Goal: Information Seeking & Learning: Learn about a topic

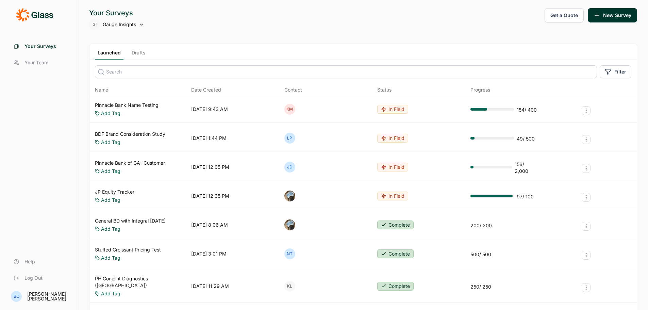
click at [135, 47] on div "Launched Drafts" at bounding box center [362, 52] width 547 height 16
click at [136, 54] on link "Drafts" at bounding box center [138, 54] width 19 height 10
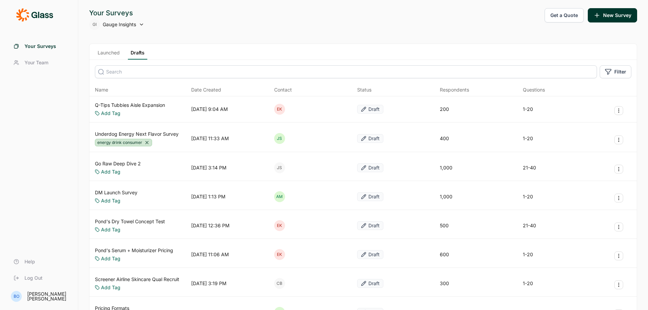
click at [144, 105] on link "Q-Tips Tubbies Aisle Expansion" at bounding box center [130, 105] width 70 height 7
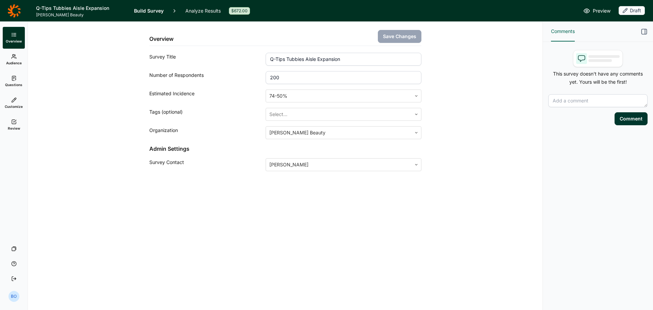
click at [203, 10] on link "Analyze Results" at bounding box center [202, 10] width 35 height 21
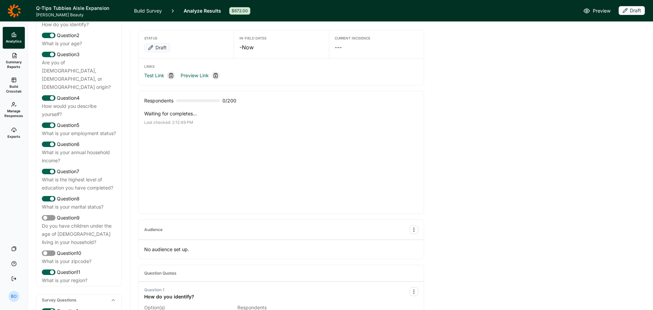
scroll to position [136, 0]
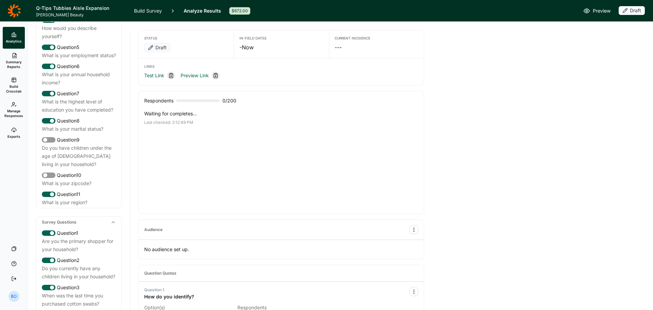
click at [14, 14] on icon at bounding box center [13, 11] width 13 height 14
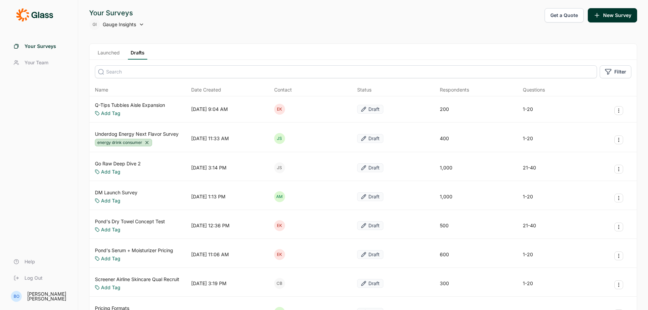
click at [112, 45] on div "Launched Drafts" at bounding box center [362, 52] width 547 height 16
click at [109, 53] on link "Launched" at bounding box center [109, 54] width 28 height 10
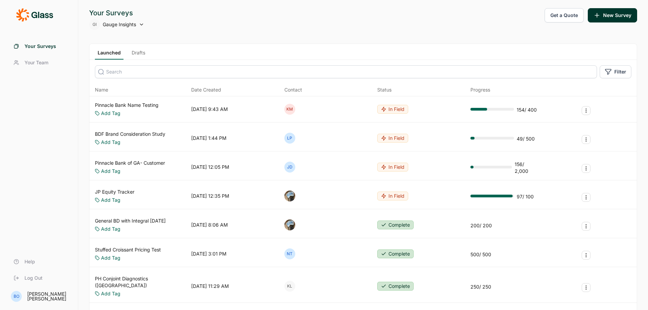
click at [136, 106] on link "Pinnacle Bank Name Testing" at bounding box center [127, 105] width 64 height 7
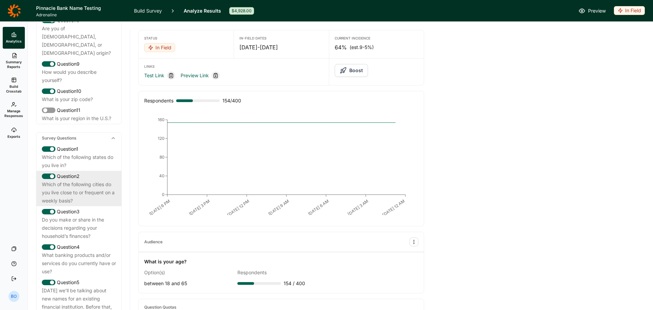
scroll to position [306, 0]
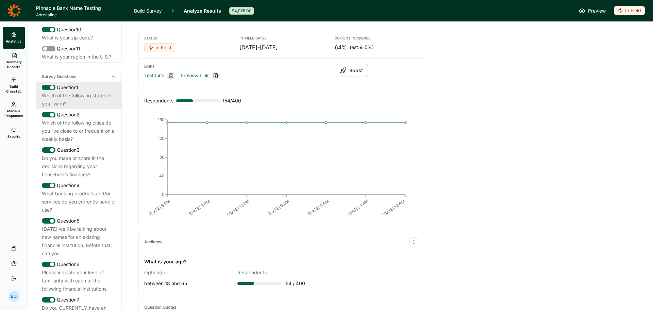
click at [69, 106] on div "Which of the following states do you live in?" at bounding box center [79, 100] width 74 height 16
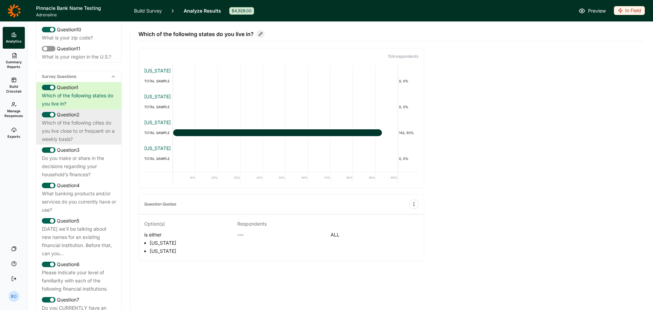
click at [90, 138] on div "Which of the following cities do you live close to or frequent on a weekly basi…" at bounding box center [79, 131] width 74 height 24
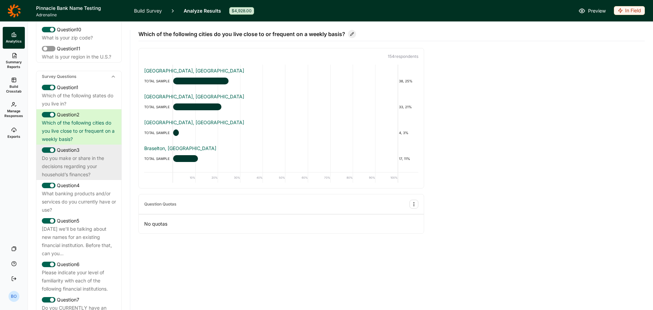
click at [83, 165] on div "Do you make or share in the decisions regarding your household’s finances?" at bounding box center [79, 166] width 74 height 24
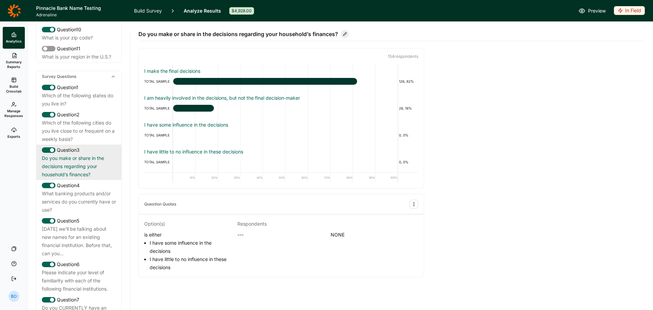
scroll to position [340, 0]
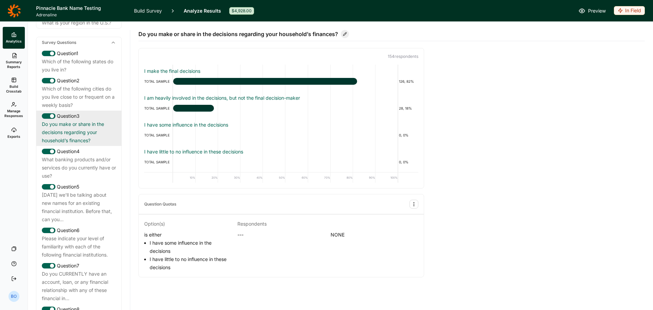
click at [83, 165] on div "What banking products and/or services do you currently have or use?" at bounding box center [79, 167] width 74 height 24
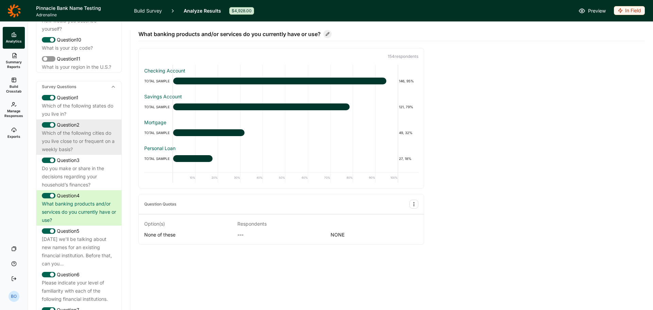
scroll to position [306, 0]
